Goal: Check status: Check status

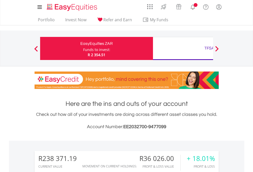
scroll to position [49, 80]
click at [83, 48] on div "Funds to invest:" at bounding box center [96, 49] width 27 height 5
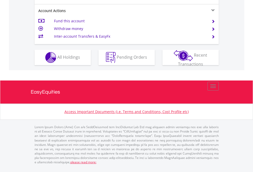
scroll to position [481, 0]
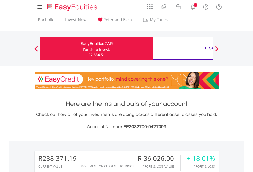
scroll to position [49, 80]
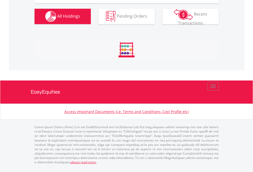
scroll to position [590, 0]
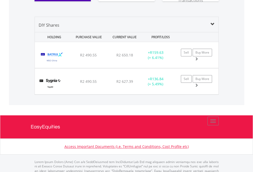
scroll to position [570, 0]
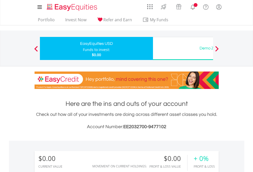
scroll to position [49, 80]
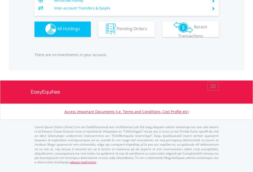
scroll to position [507, 0]
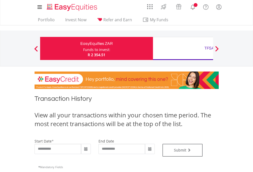
type input "**********"
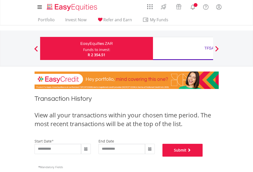
click at [203, 156] on button "Submit" at bounding box center [183, 150] width 40 height 13
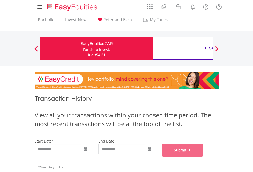
scroll to position [208, 0]
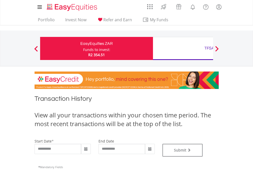
click at [183, 48] on div "TFSA" at bounding box center [209, 48] width 107 height 7
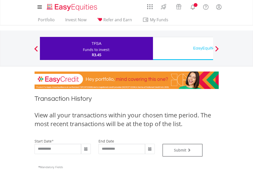
type input "**********"
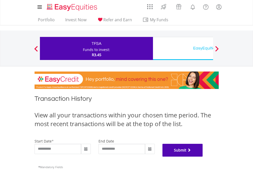
click at [203, 156] on button "Submit" at bounding box center [183, 150] width 40 height 13
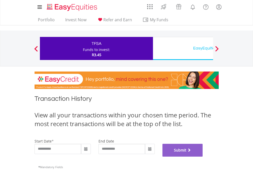
scroll to position [208, 0]
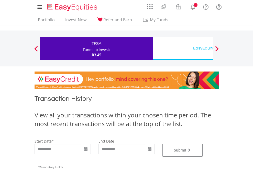
click at [183, 48] on div "EasyEquities USD" at bounding box center [209, 48] width 107 height 7
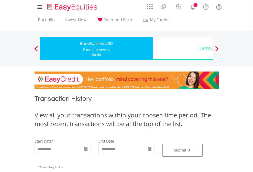
type input "**********"
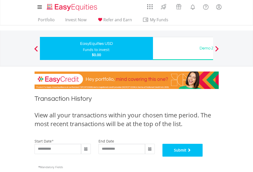
click at [203, 156] on button "Submit" at bounding box center [183, 150] width 40 height 13
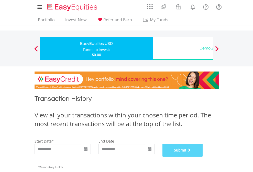
scroll to position [208, 0]
